Goal: Task Accomplishment & Management: Use online tool/utility

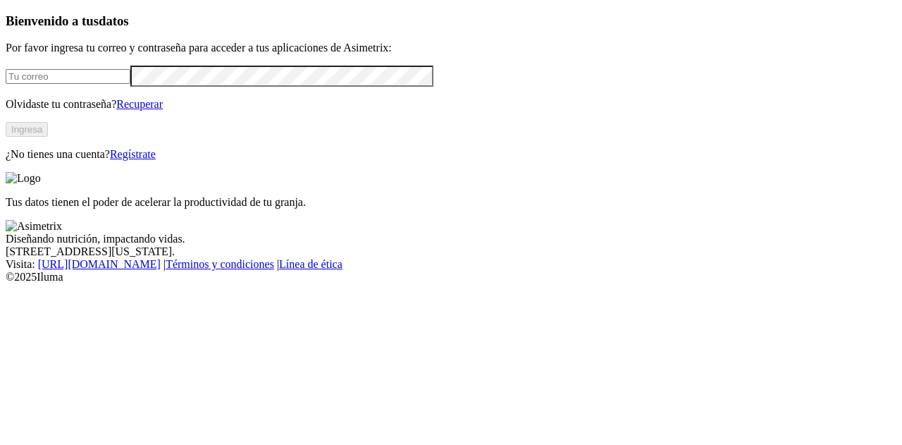
type input "[PERSON_NAME][EMAIL_ADDRESS][PERSON_NAME][DOMAIN_NAME]"
click at [48, 137] on button "Ingresa" at bounding box center [27, 129] width 42 height 15
